Goal: Information Seeking & Learning: Check status

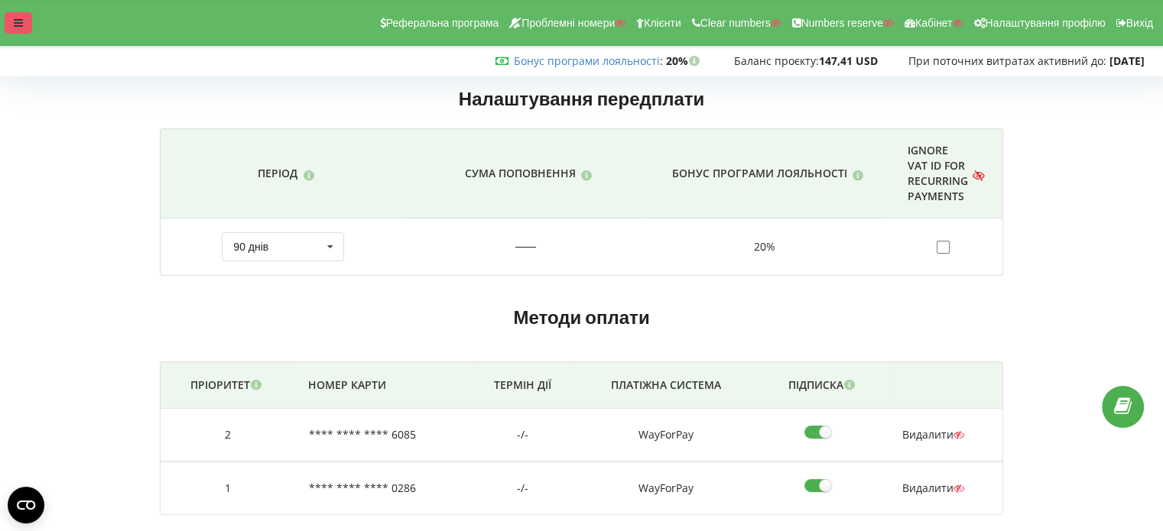
click at [9, 16] on div at bounding box center [19, 22] width 28 height 21
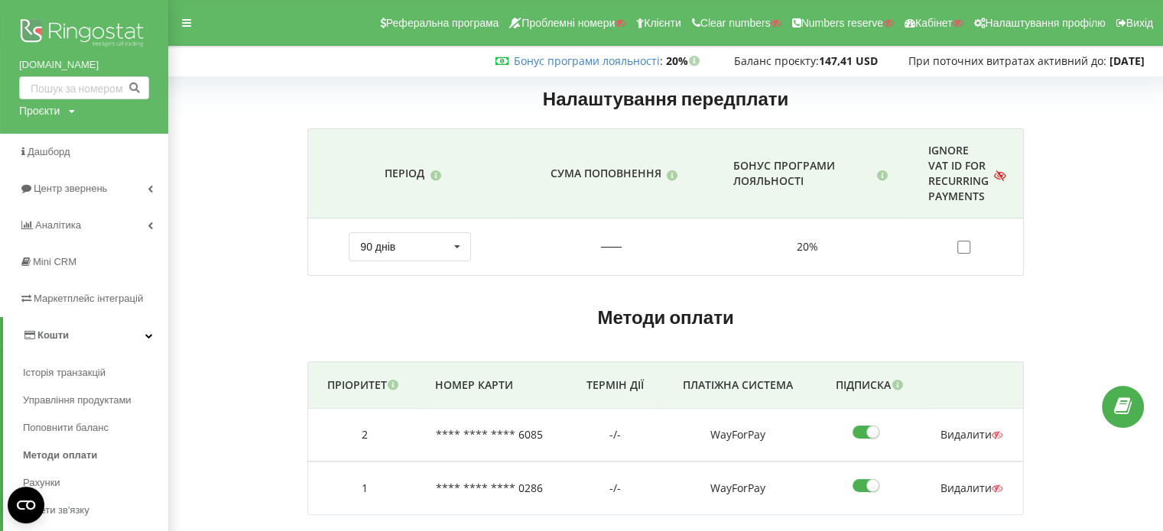
drag, startPoint x: 21, startPoint y: 65, endPoint x: 115, endPoint y: 63, distance: 93.3
click at [115, 63] on div "enjoycars.com.ua Проєкти Пошук" at bounding box center [84, 67] width 168 height 134
copy link "enjoycars.com.ua"
drag, startPoint x: 52, startPoint y: 76, endPoint x: 50, endPoint y: 52, distance: 23.8
click at [115, 28] on img at bounding box center [84, 34] width 130 height 38
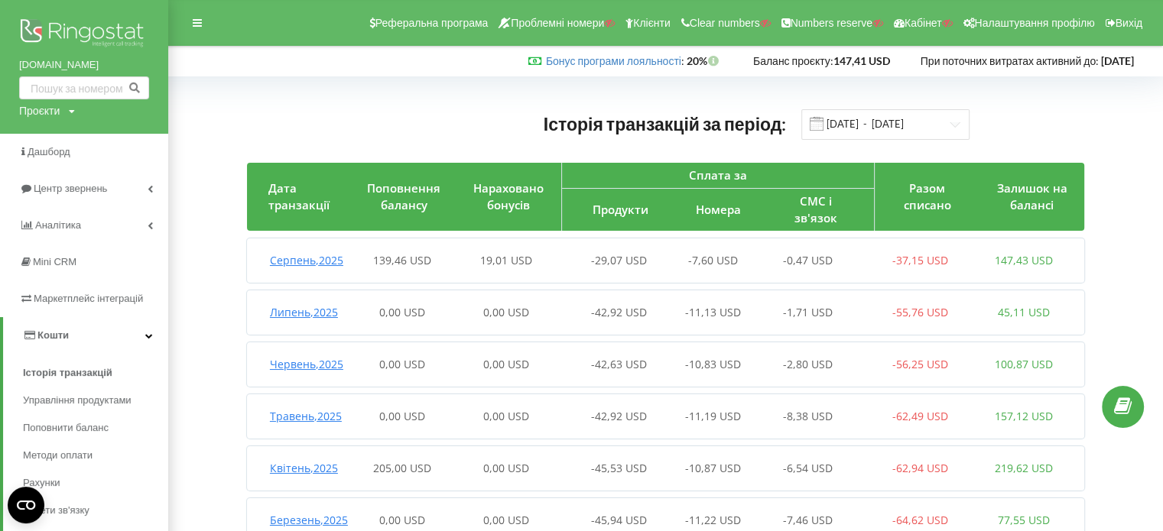
click at [295, 253] on span "Серпень , 2025" at bounding box center [306, 260] width 73 height 15
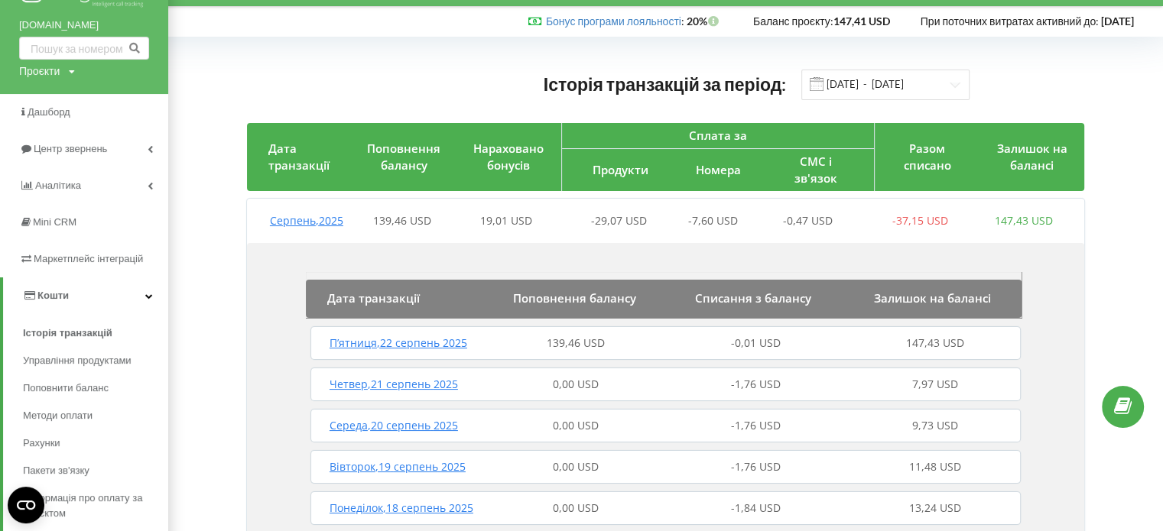
scroll to position [76, 0]
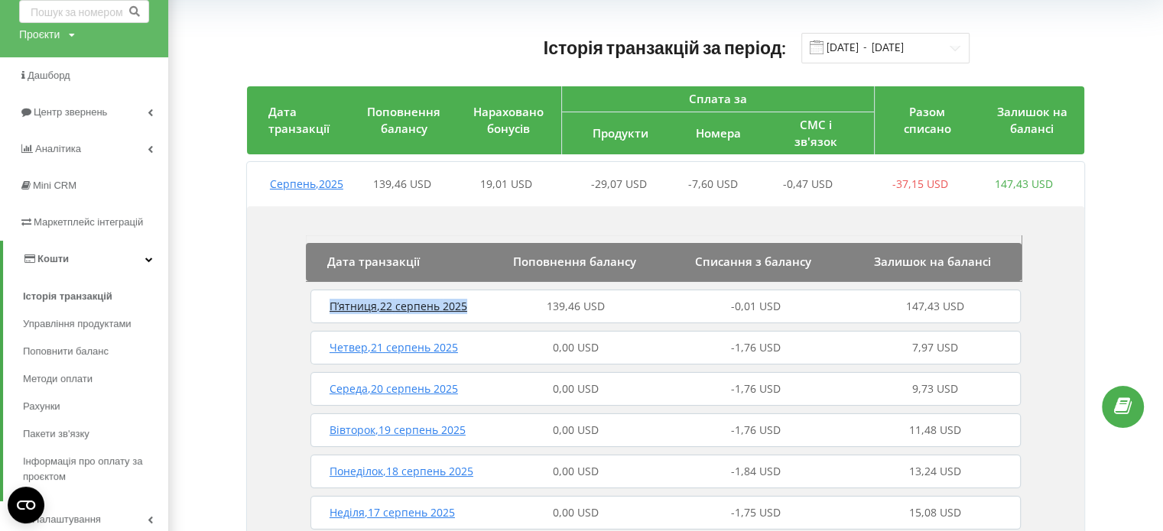
drag, startPoint x: 476, startPoint y: 308, endPoint x: 326, endPoint y: 299, distance: 150.1
click at [326, 299] on div "П’ятниця , 22 серпень 2025 139,46 USD -0,01 USD 147,43 USD" at bounding box center [666, 306] width 718 height 37
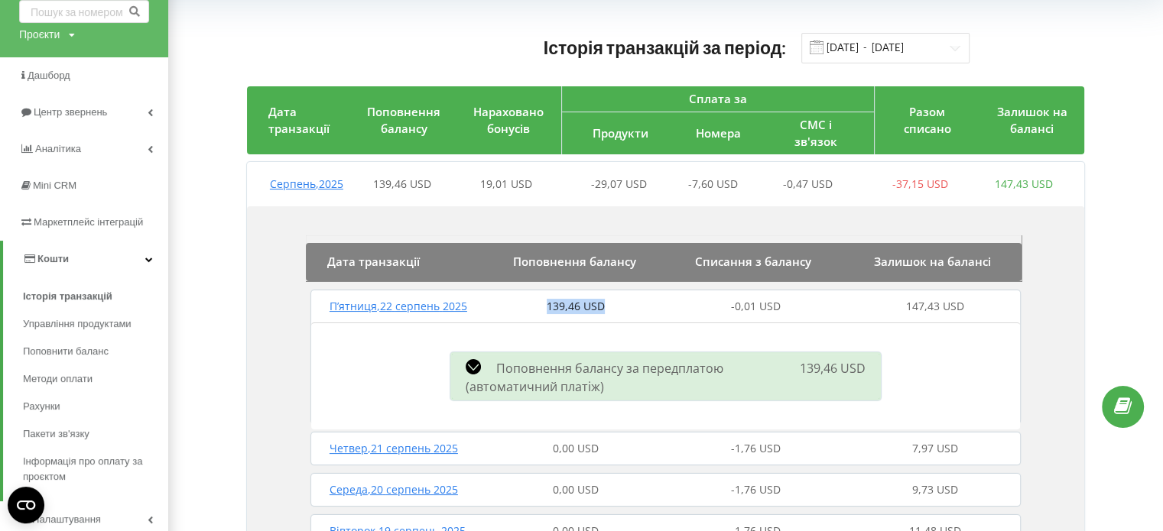
drag, startPoint x: 553, startPoint y: 304, endPoint x: 618, endPoint y: 302, distance: 65.0
click at [618, 302] on div "139,46 USD" at bounding box center [576, 306] width 180 height 15
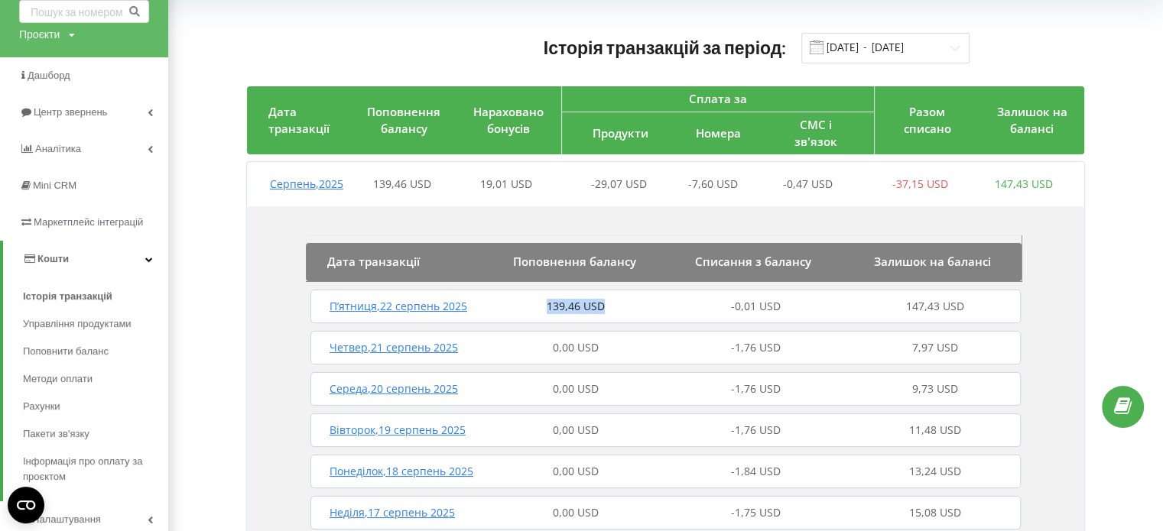
copy span "139,46 USD"
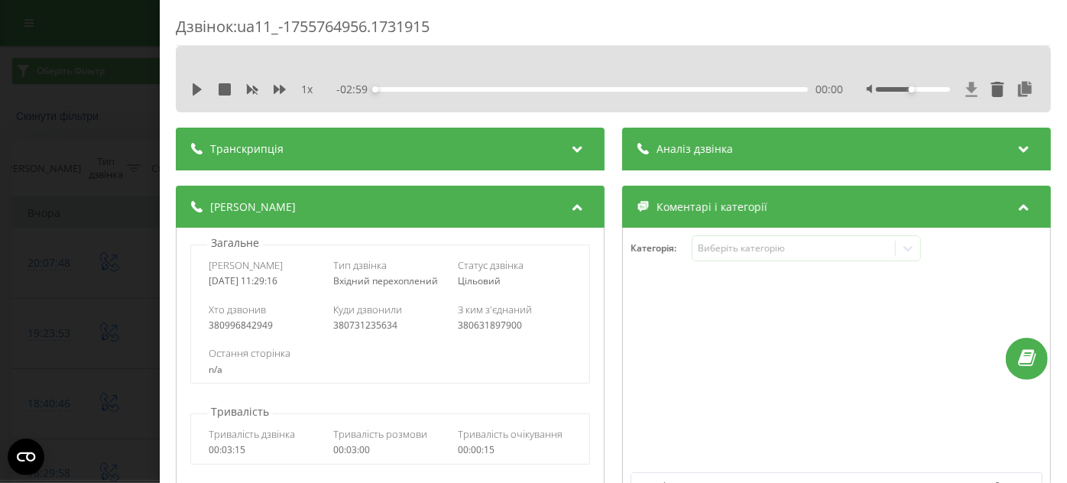
click at [966, 85] on icon at bounding box center [971, 89] width 11 height 15
click at [966, 88] on icon at bounding box center [971, 89] width 11 height 15
click at [174, 152] on div "Дзвінок : ua11_-1755764956.1731915 1 x - 02:59 00:00 00:00 Транскрипція Для AI-…" at bounding box center [614, 241] width 908 height 483
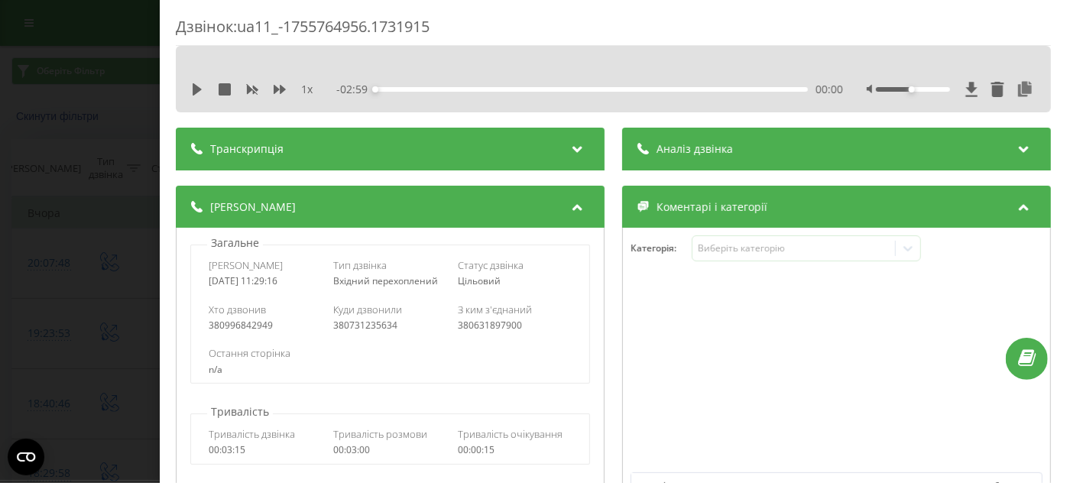
click at [119, 168] on div "Дзвінок : ua11_-1755764956.1731915 1 x - 02:59 00:00 00:00 Транскрипція Для AI-…" at bounding box center [533, 241] width 1067 height 483
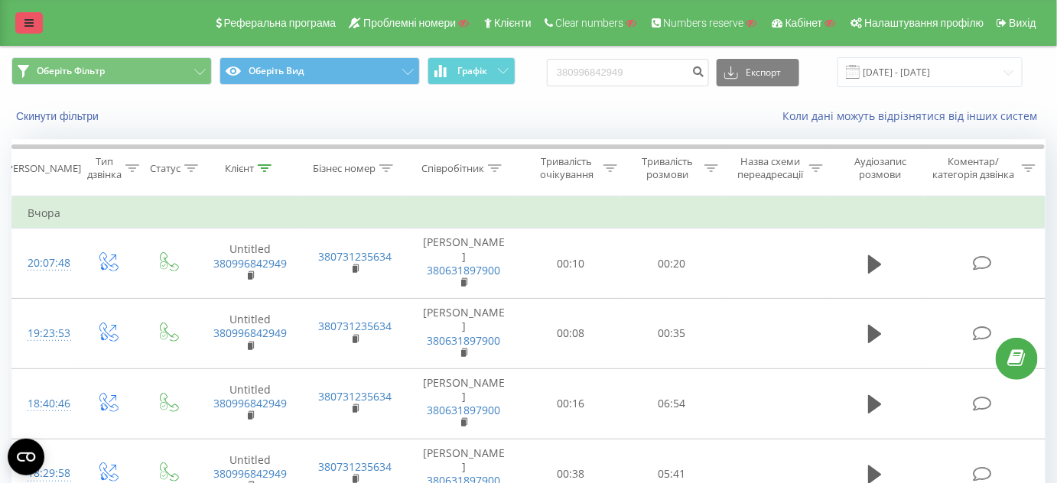
click at [31, 23] on icon at bounding box center [28, 23] width 9 height 11
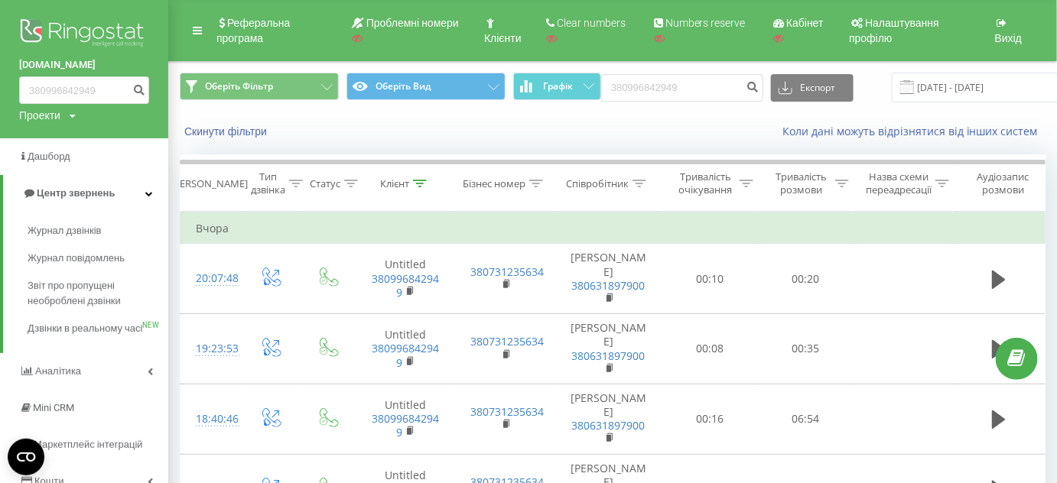
click at [65, 34] on img at bounding box center [84, 34] width 130 height 38
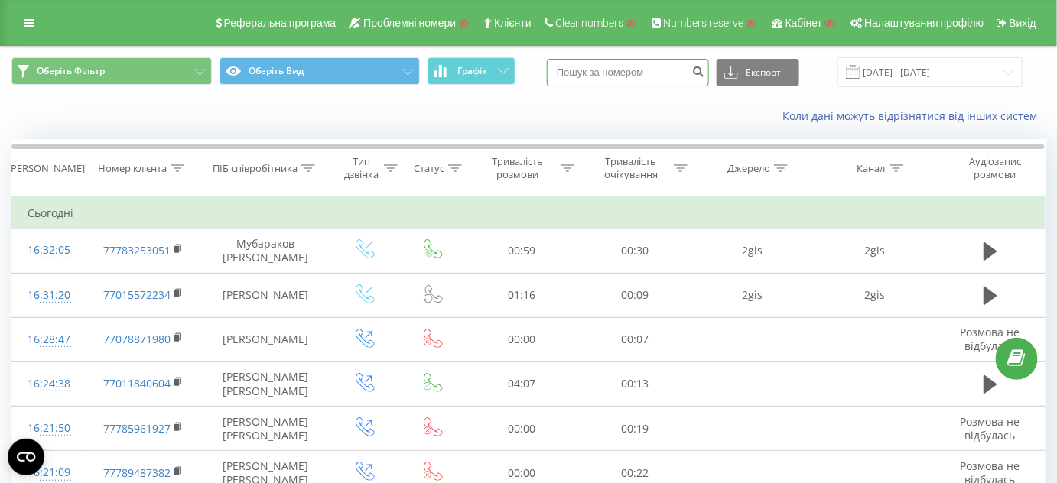
click at [628, 64] on input at bounding box center [628, 73] width 162 height 28
paste input "77710003939"
type input "77710003939"
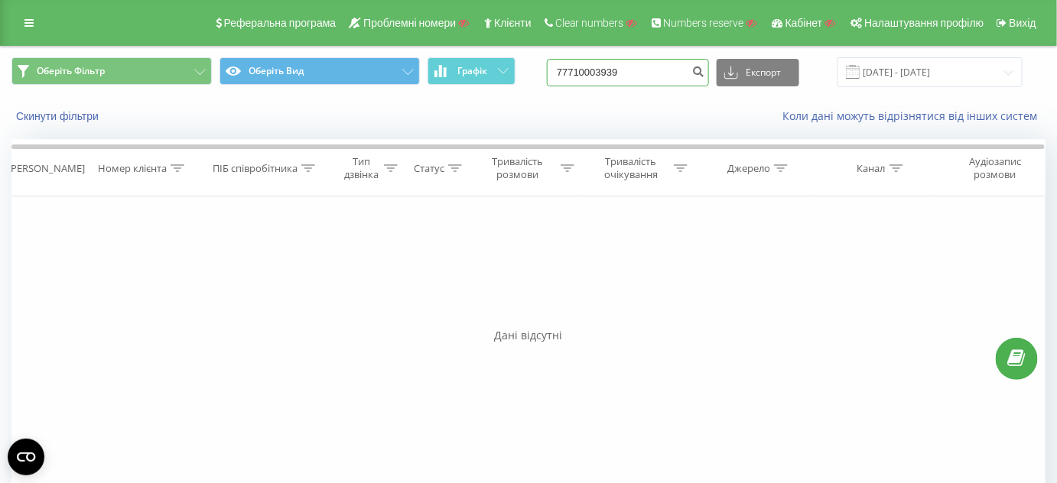
click at [581, 72] on input "77710003939" at bounding box center [628, 73] width 162 height 28
type input "7710003939"
click at [705, 74] on icon "submit" at bounding box center [698, 69] width 13 height 9
click at [895, 58] on input "[DATE] - [DATE]" at bounding box center [929, 72] width 185 height 30
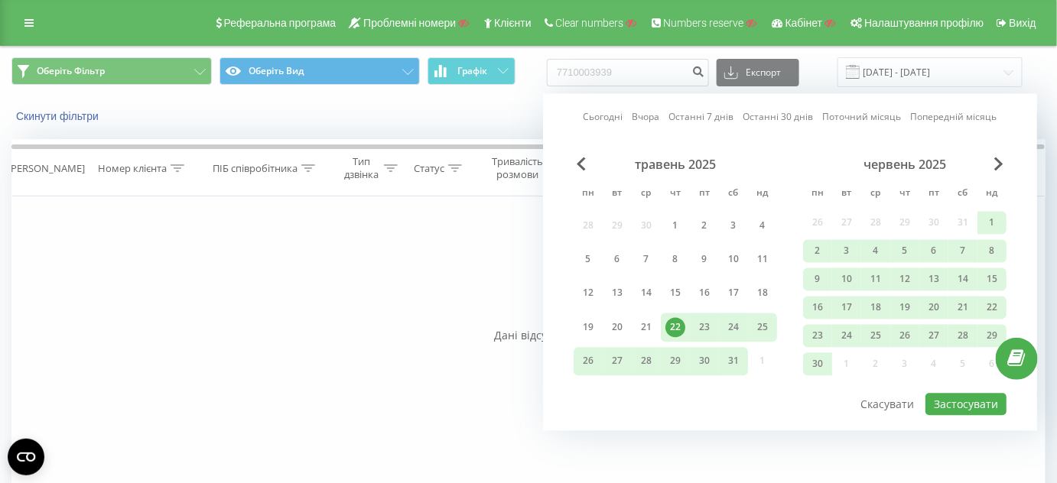
click at [684, 317] on div "22" at bounding box center [675, 327] width 29 height 28
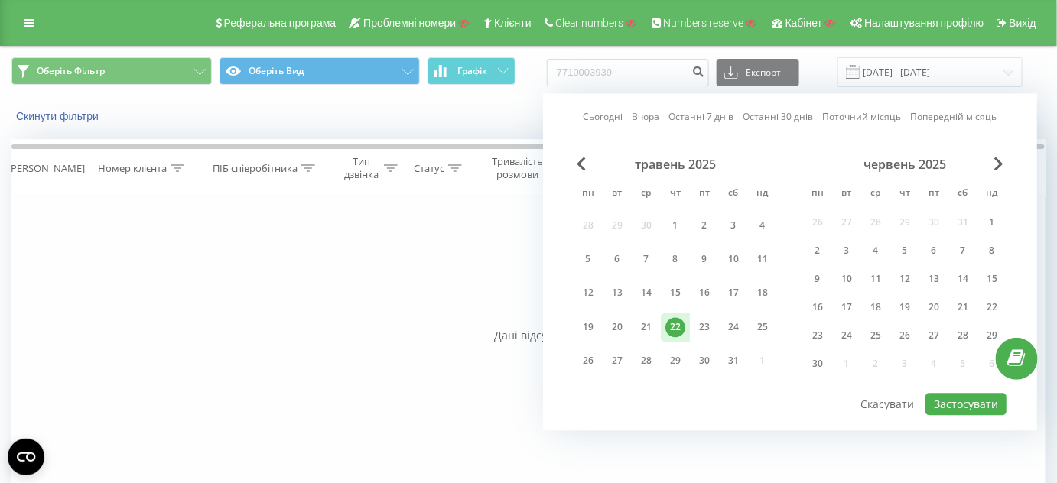
click at [927, 55] on div "Оберіть Фільтр Оберіть Вид Графік 7710003939 Експорт .csv .xls .xlsx 22.05.2025…" at bounding box center [528, 72] width 1055 height 51
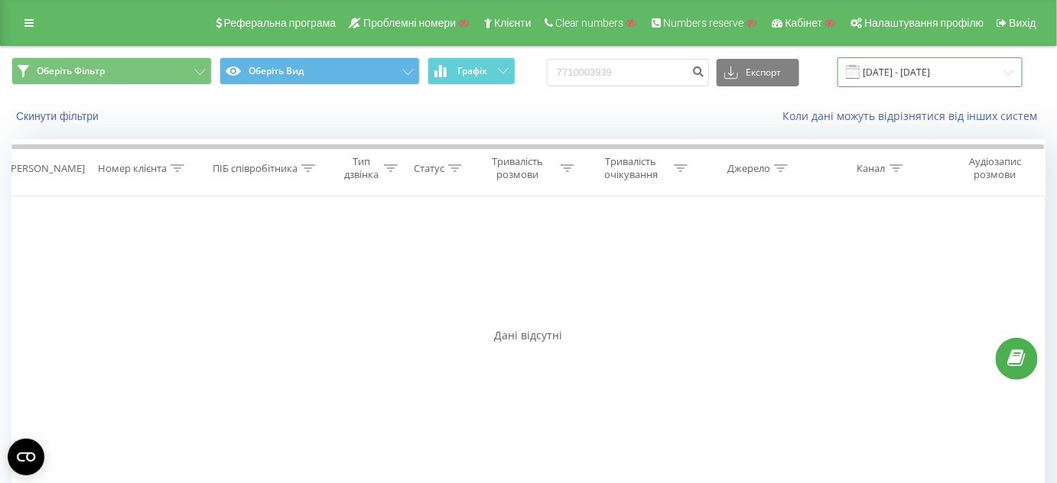
click at [931, 58] on input "22.05.2025 - 22.08.2025" at bounding box center [929, 72] width 185 height 30
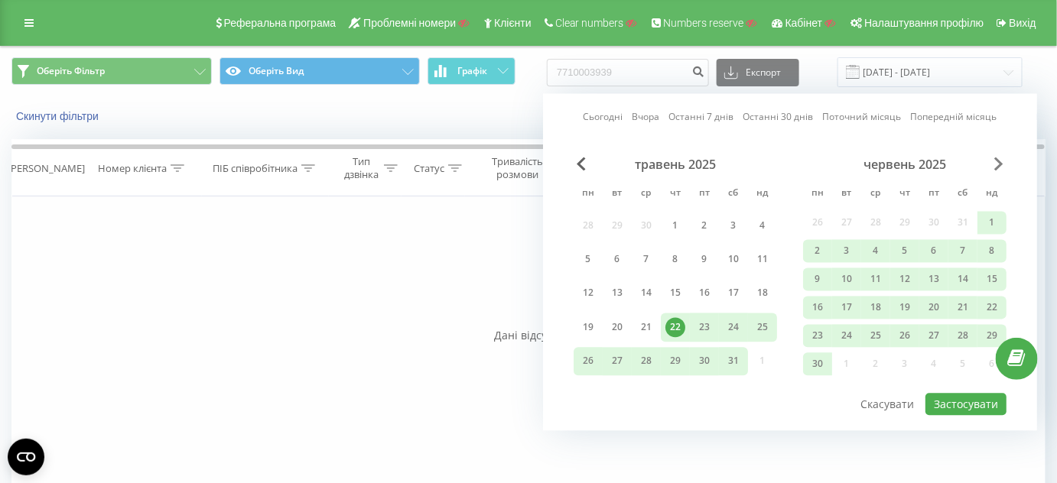
click at [997, 158] on span "Next Month" at bounding box center [998, 165] width 9 height 14
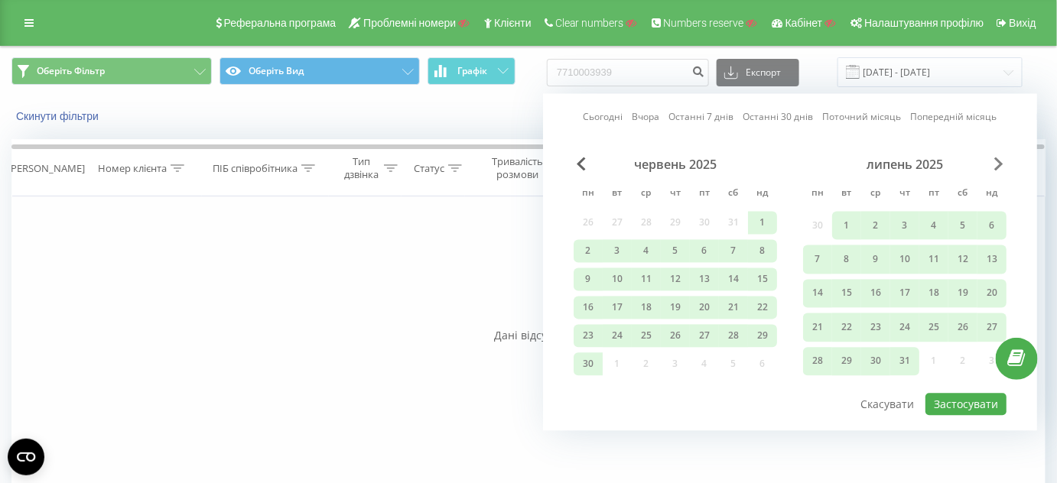
click at [997, 158] on span "Next Month" at bounding box center [998, 165] width 9 height 14
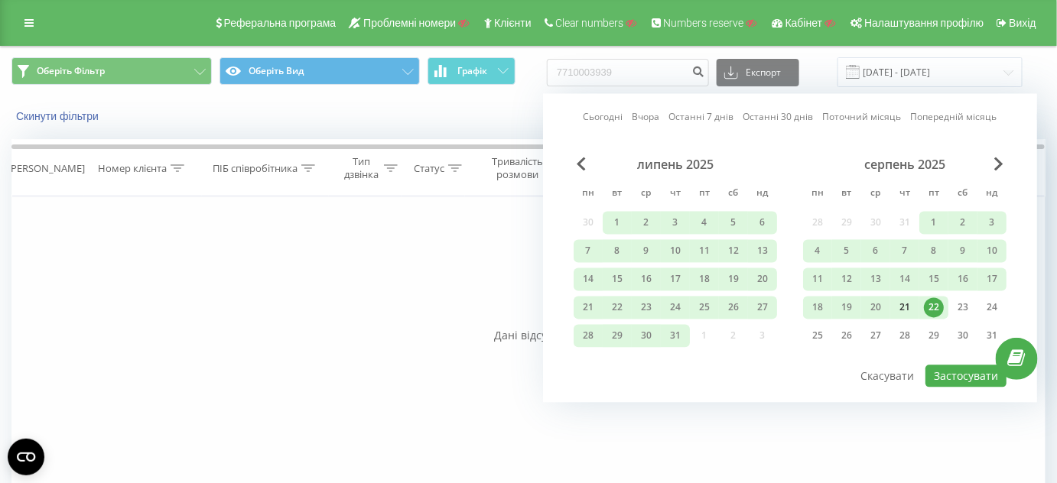
click at [905, 300] on div "21" at bounding box center [905, 308] width 20 height 20
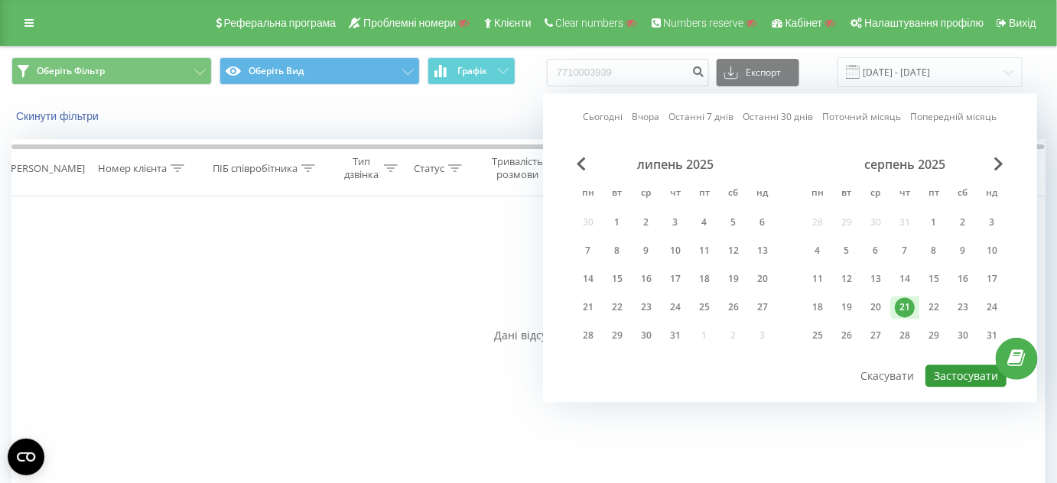
click at [963, 373] on button "Застосувати" at bounding box center [965, 376] width 81 height 22
type input "[DATE] - [DATE]"
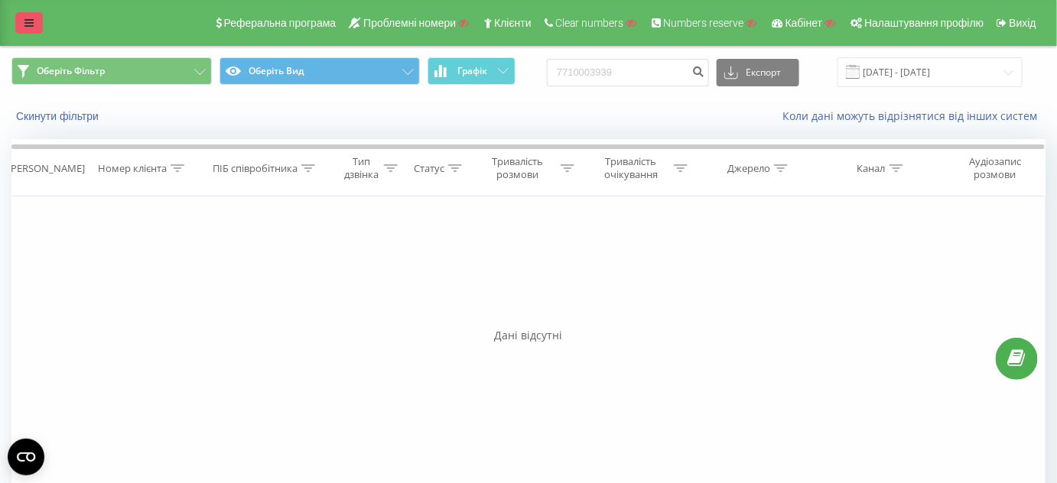
click at [32, 28] on icon at bounding box center [28, 23] width 9 height 11
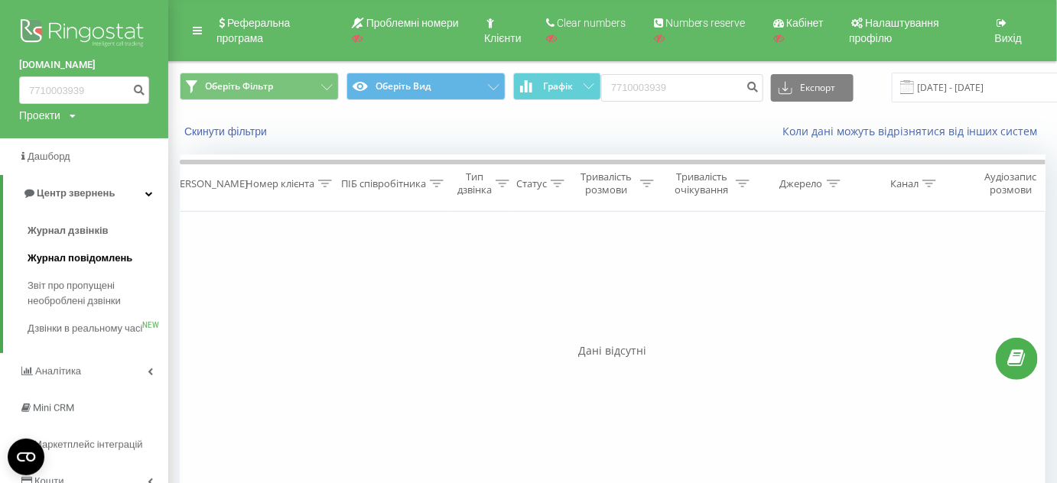
click at [87, 260] on span "Журнал повідомлень" at bounding box center [80, 258] width 105 height 15
click at [88, 226] on span "Журнал дзвінків" at bounding box center [68, 230] width 81 height 15
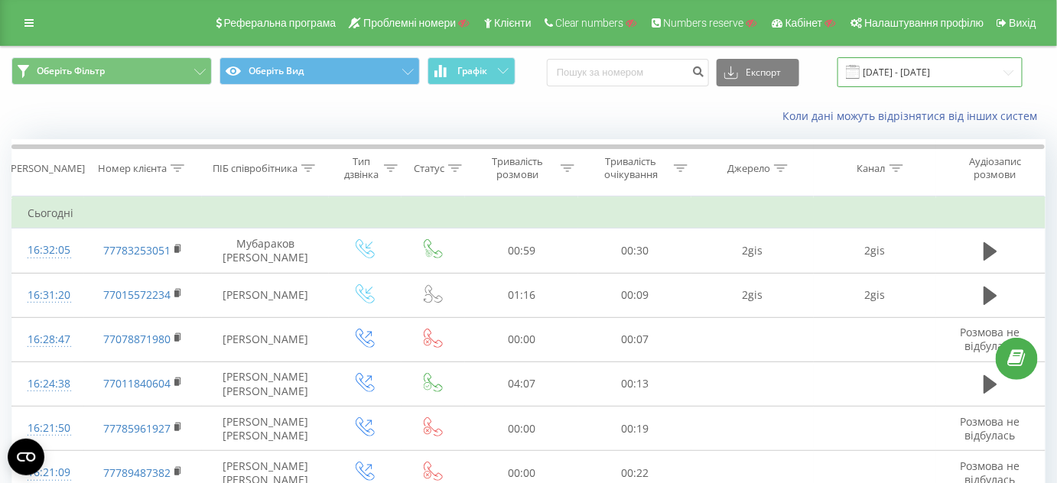
click at [898, 64] on input "[DATE] - [DATE]" at bounding box center [929, 72] width 185 height 30
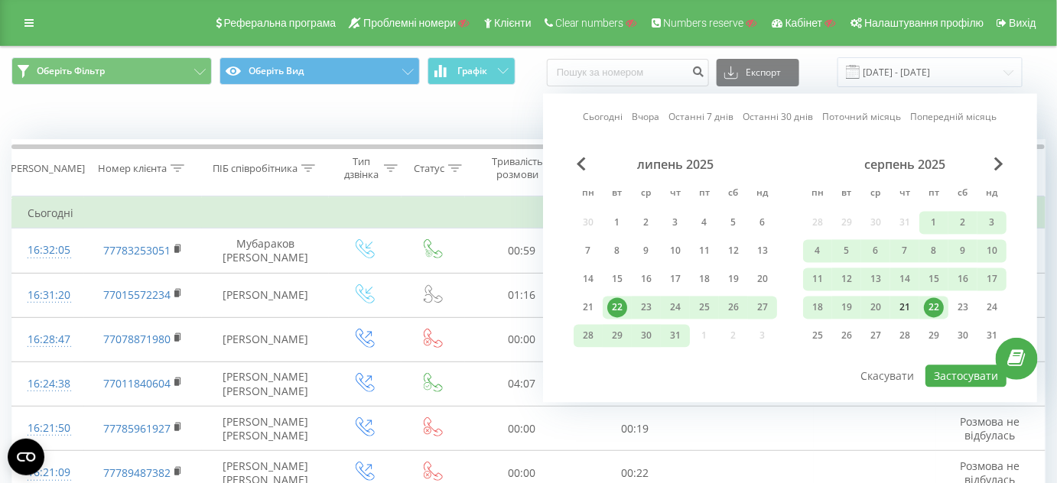
click at [898, 300] on div "21" at bounding box center [905, 308] width 20 height 20
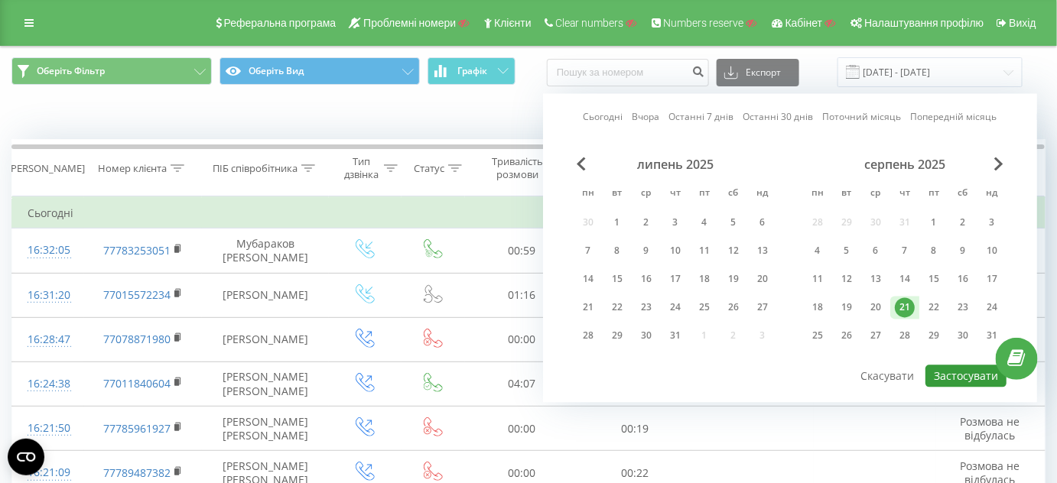
click at [962, 375] on button "Застосувати" at bounding box center [965, 376] width 81 height 22
type input "[DATE] - [DATE]"
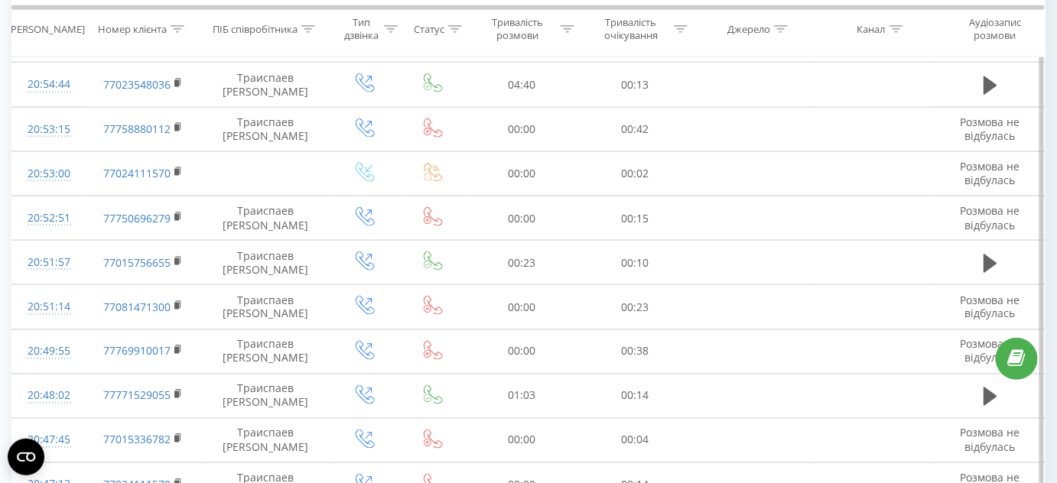
scroll to position [920, 0]
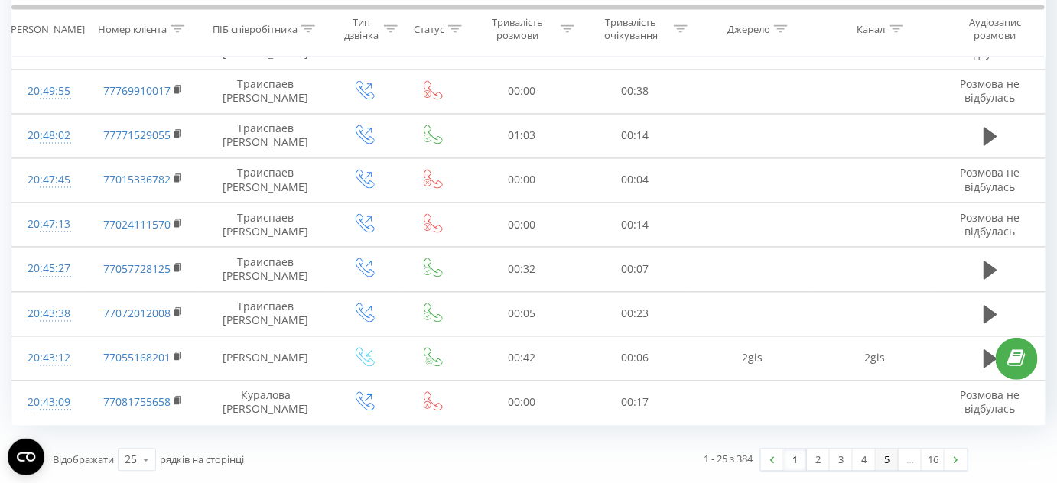
click at [891, 456] on link "5" at bounding box center [886, 460] width 23 height 21
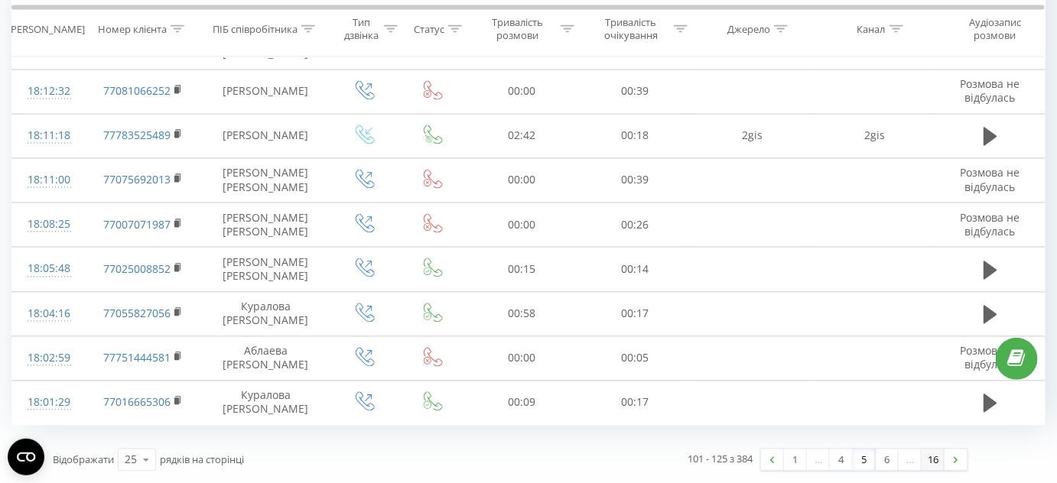
click at [931, 456] on link "16" at bounding box center [932, 460] width 23 height 21
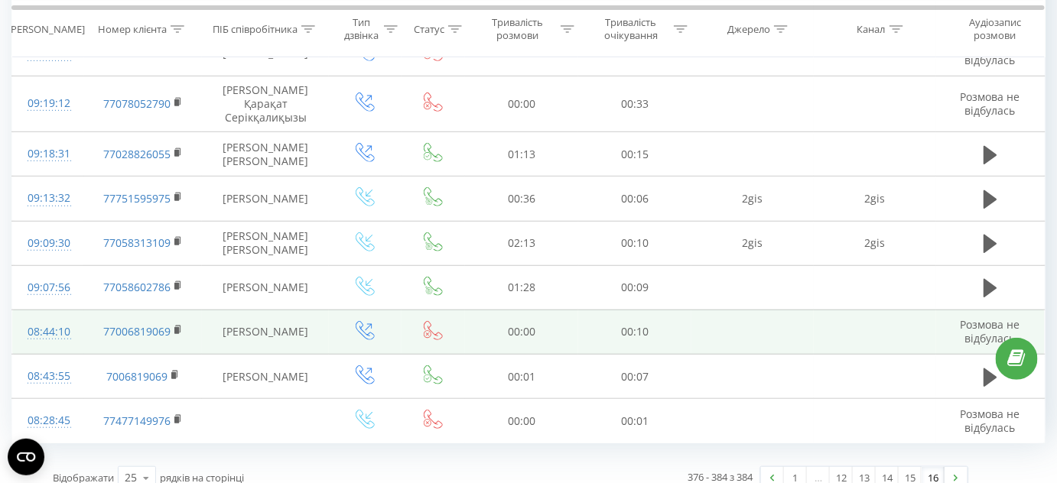
scroll to position [223, 0]
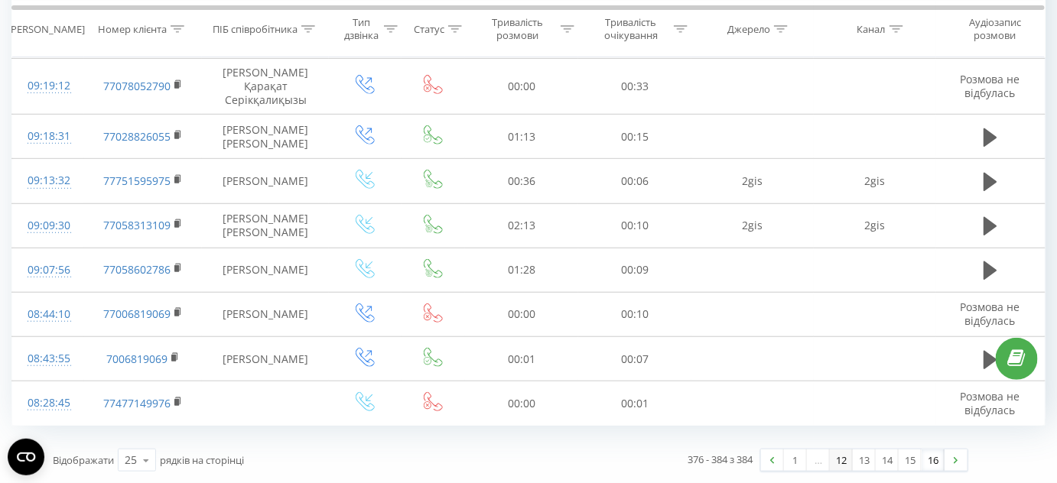
click at [835, 463] on link "12" at bounding box center [841, 460] width 23 height 21
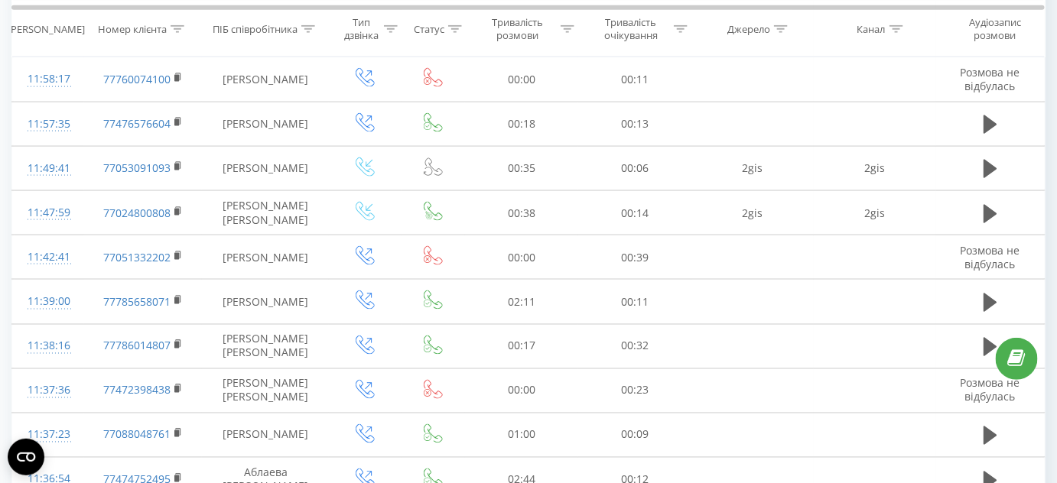
scroll to position [908, 0]
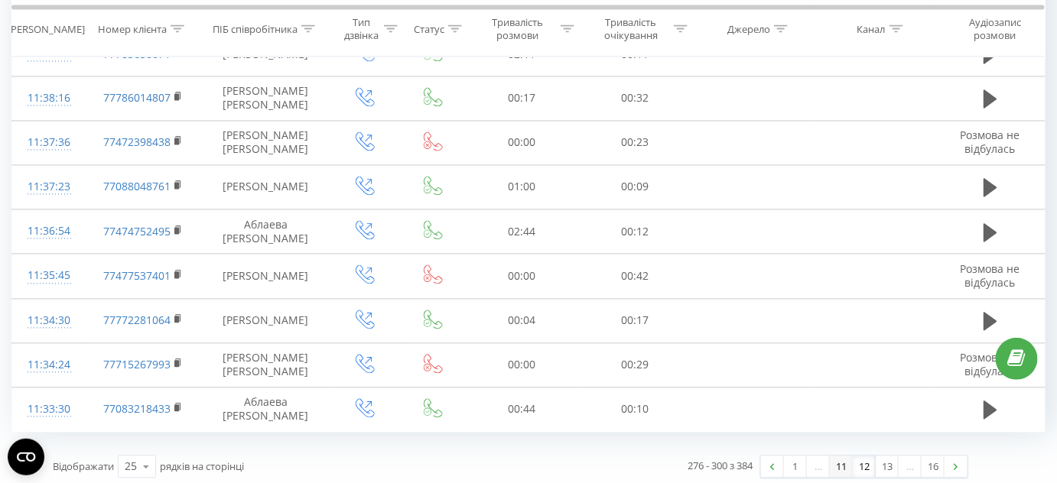
click at [838, 458] on link "11" at bounding box center [841, 466] width 23 height 21
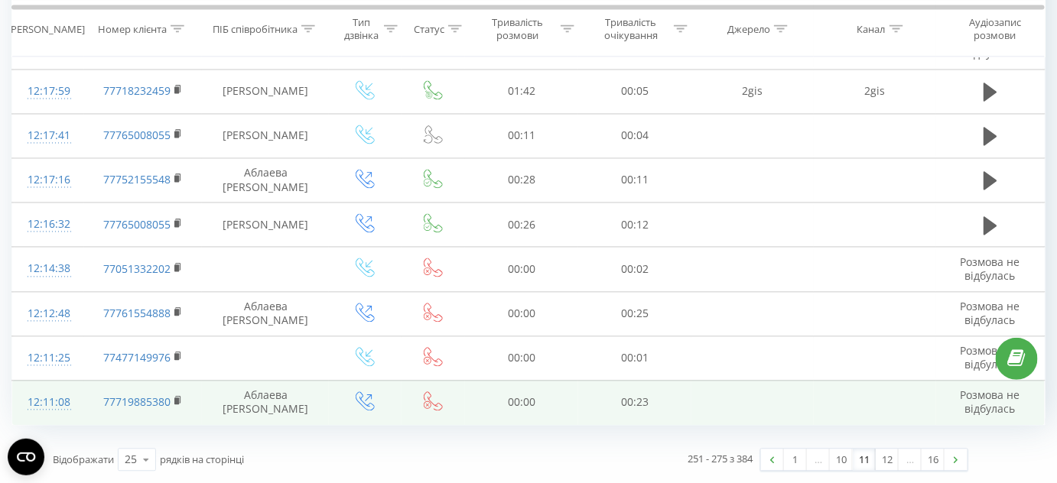
scroll to position [944, 0]
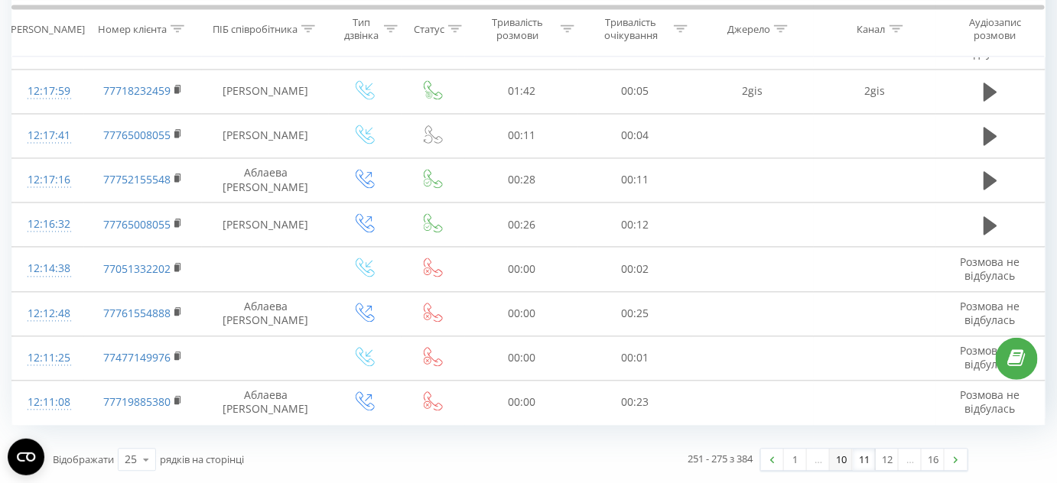
click at [840, 462] on link "10" at bounding box center [841, 460] width 23 height 21
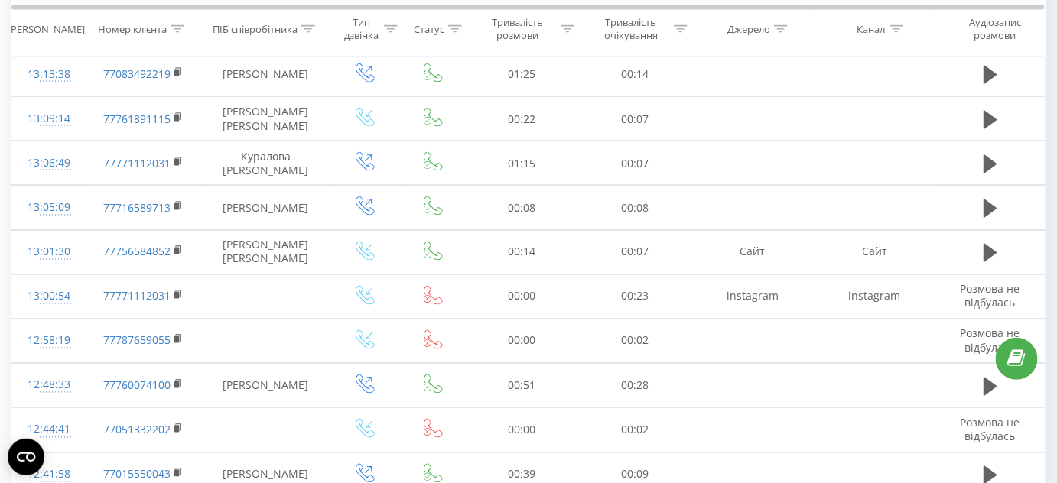
scroll to position [979, 0]
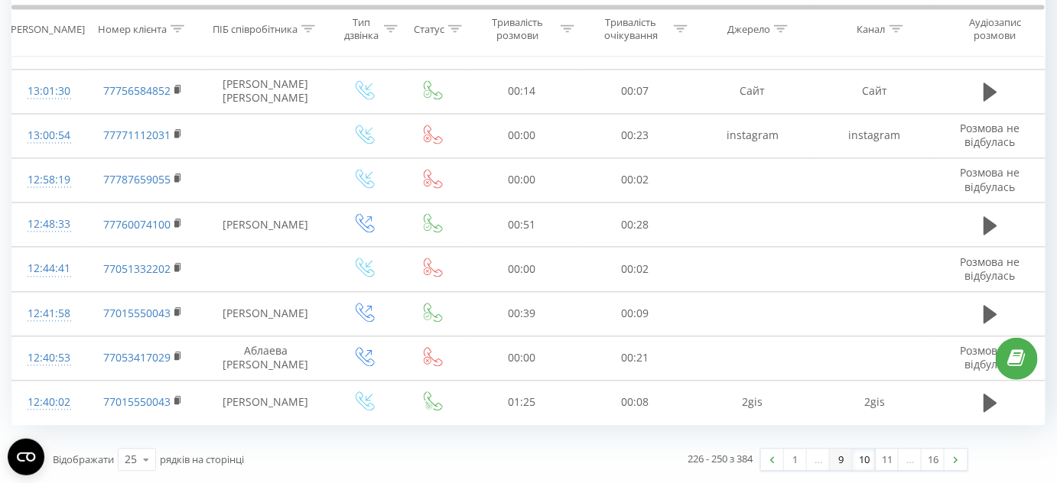
click at [840, 461] on link "9" at bounding box center [841, 460] width 23 height 21
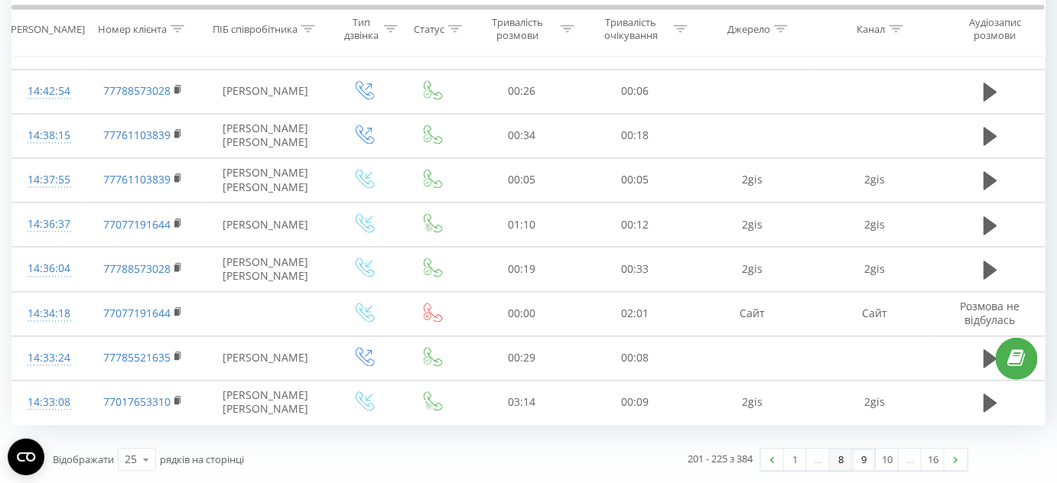
click at [840, 464] on link "8" at bounding box center [841, 460] width 23 height 21
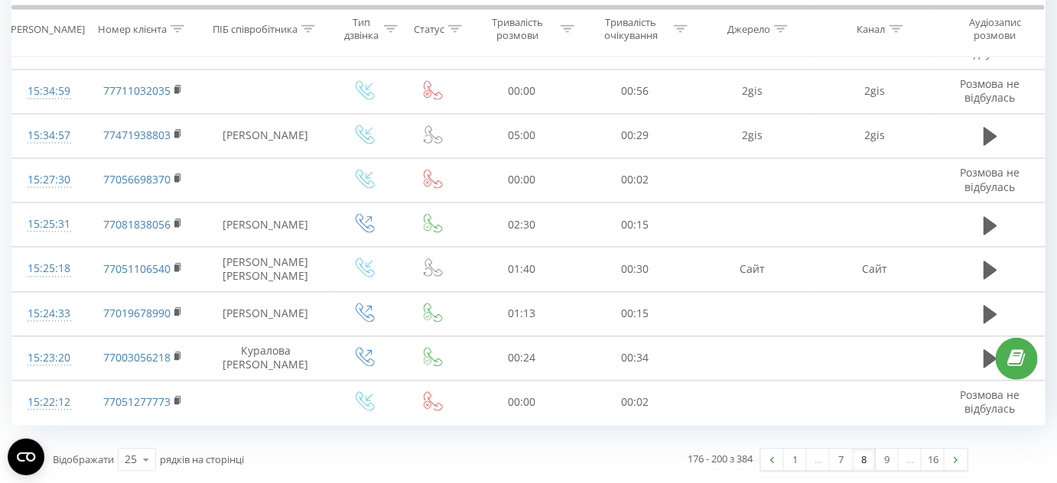
scroll to position [967, 0]
click at [840, 460] on link "7" at bounding box center [841, 460] width 23 height 21
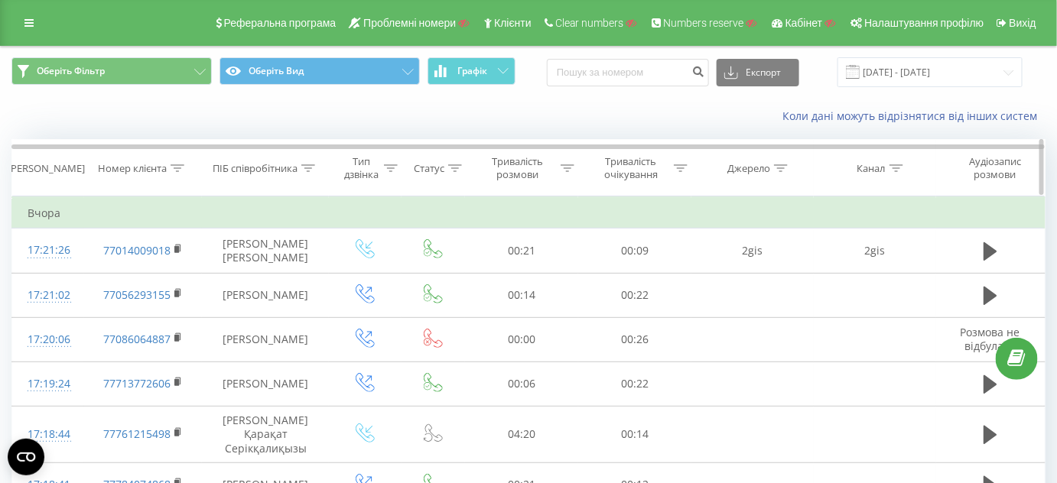
click at [181, 167] on icon at bounding box center [178, 168] width 14 height 8
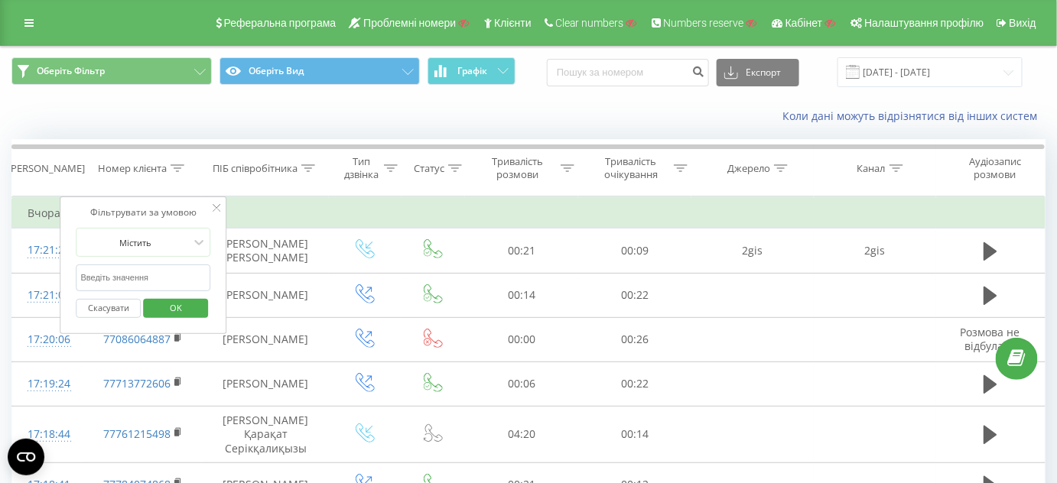
click at [142, 269] on input "text" at bounding box center [143, 278] width 135 height 27
paste input "77710003939"
type input "77710003939"
click at [179, 303] on span "OK" at bounding box center [175, 308] width 43 height 24
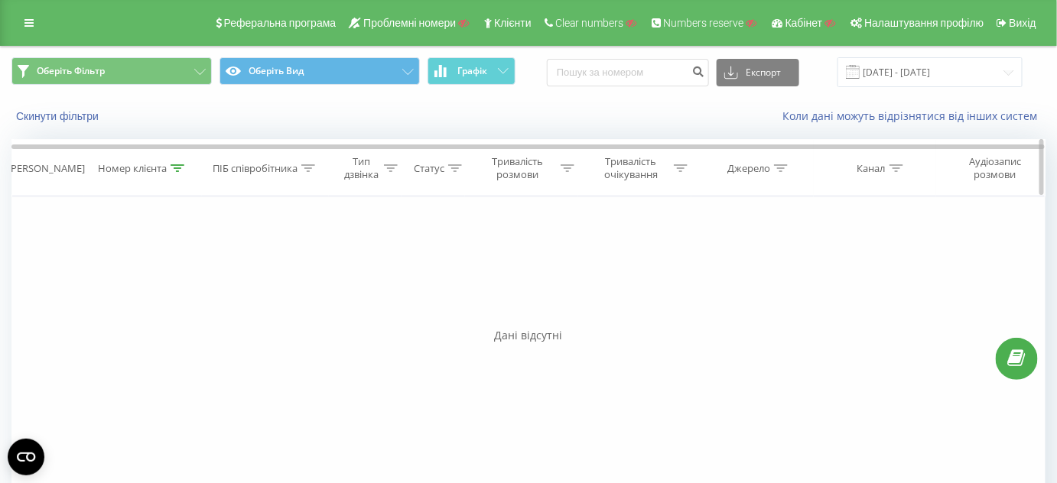
click at [183, 164] on icon at bounding box center [178, 168] width 14 height 8
click at [178, 274] on input "77710003939" at bounding box center [143, 278] width 135 height 27
drag, startPoint x: 178, startPoint y: 274, endPoint x: 77, endPoint y: 263, distance: 101.5
click at [77, 265] on input "77710003939" at bounding box center [143, 278] width 135 height 27
click at [948, 75] on input "21.08.2025 - 21.08.2025" at bounding box center [929, 72] width 185 height 30
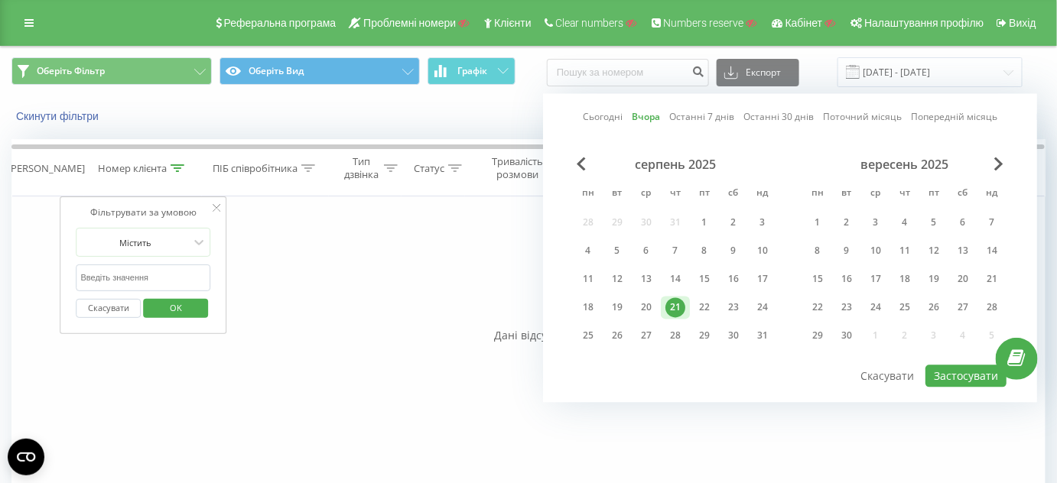
click at [43, 23] on div "Реферальна програма Проблемні номери Клієнти Clear numbers Numbers reserve Кабі…" at bounding box center [528, 23] width 1057 height 46
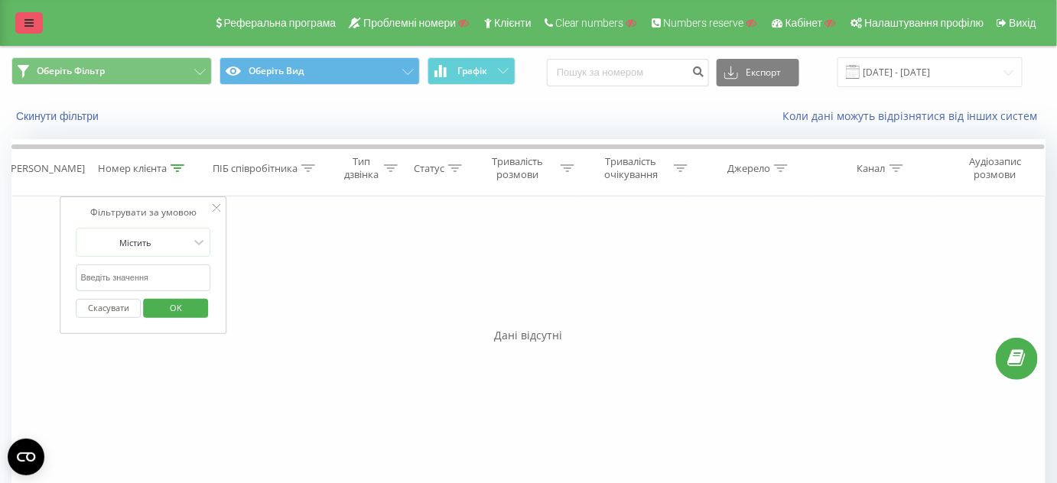
click at [34, 25] on link at bounding box center [29, 22] width 28 height 21
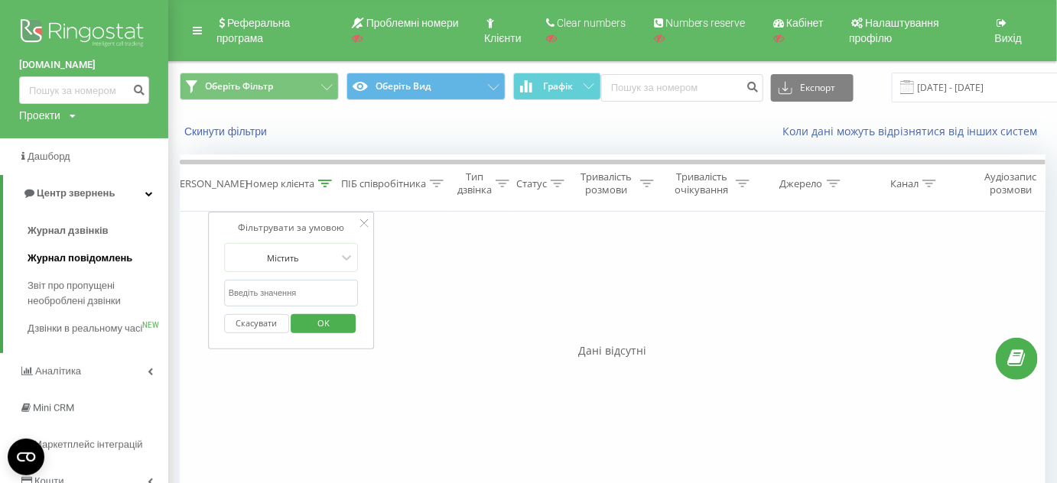
click at [92, 254] on span "Журнал повідомлень" at bounding box center [80, 258] width 105 height 15
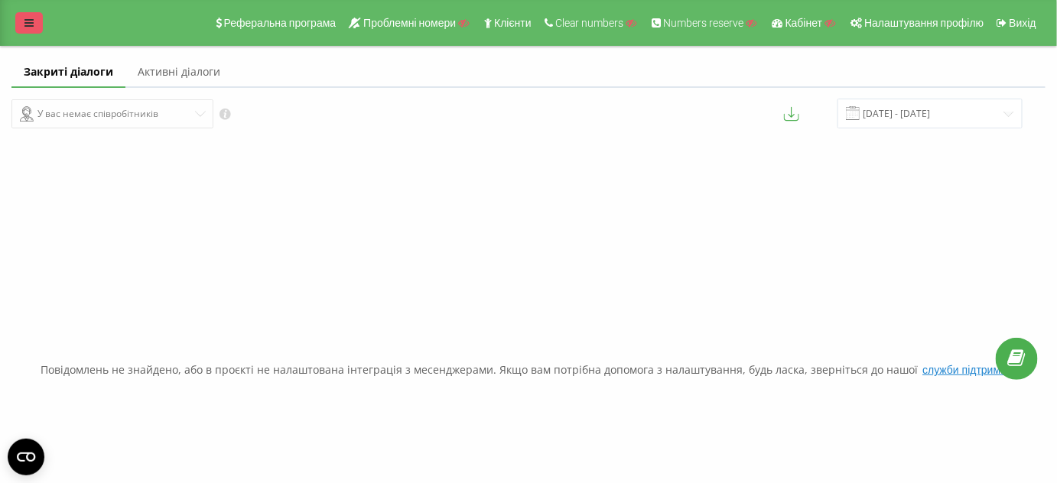
click at [20, 21] on link at bounding box center [29, 22] width 28 height 21
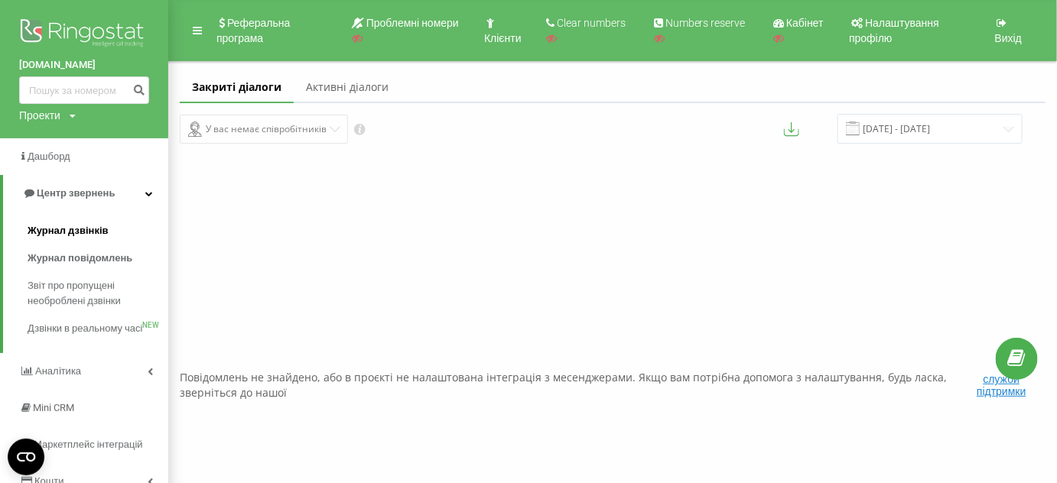
click at [63, 228] on span "Журнал дзвінків" at bounding box center [68, 230] width 81 height 15
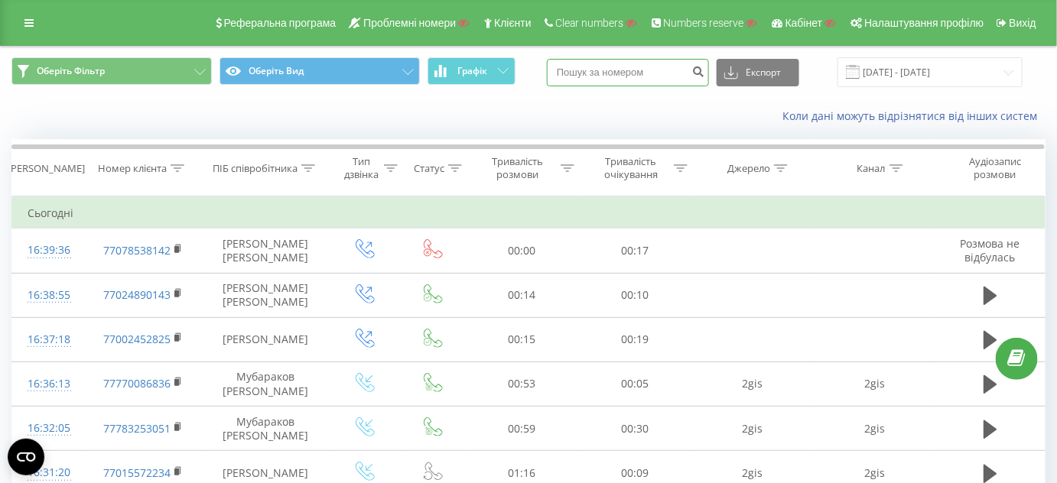
click at [613, 70] on input at bounding box center [628, 73] width 162 height 28
paste input "77710003939"
type input "77710003939"
click at [705, 73] on icon "submit" at bounding box center [698, 69] width 13 height 9
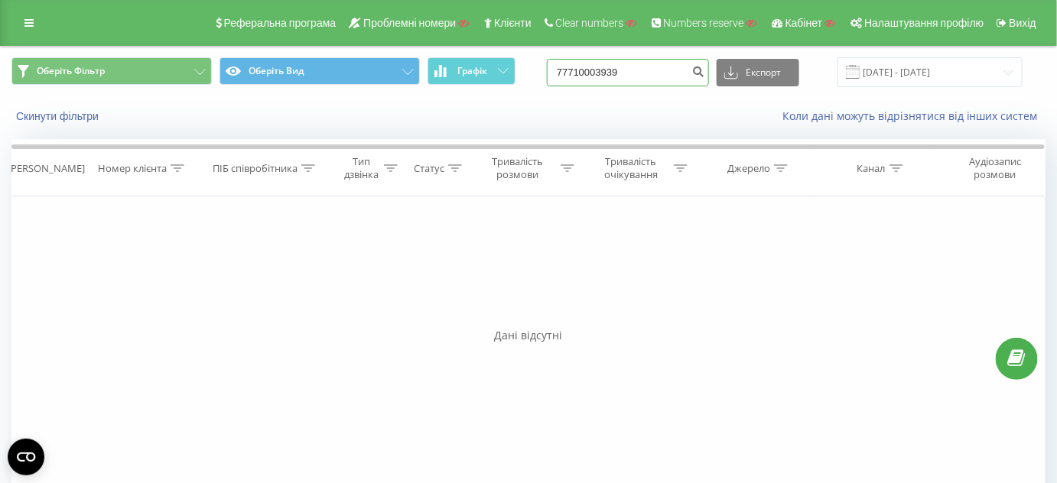
click at [652, 75] on input "77710003939" at bounding box center [628, 73] width 162 height 28
